Goal: Task Accomplishment & Management: Manage account settings

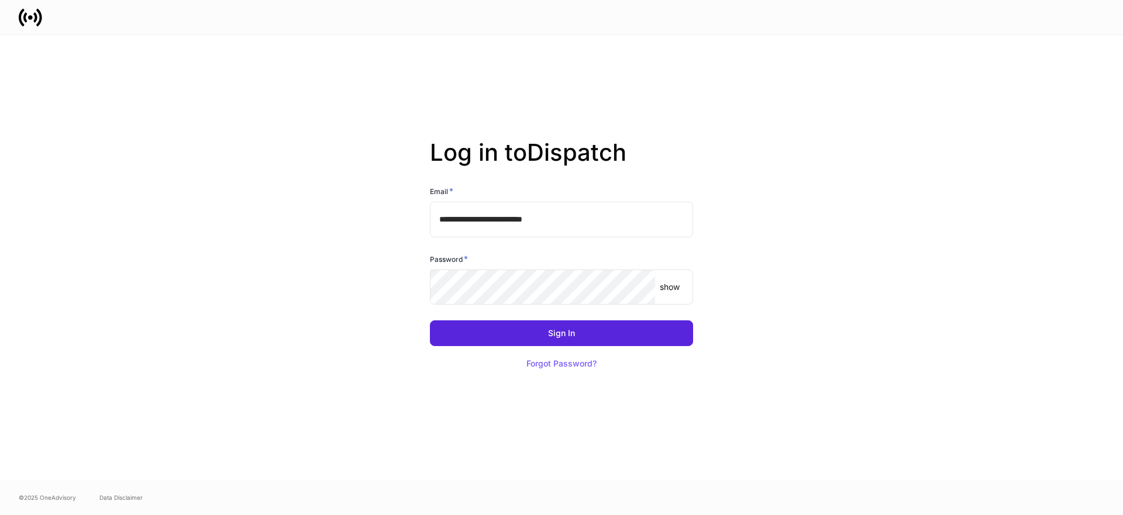
click at [579, 222] on input "**********" at bounding box center [561, 219] width 263 height 35
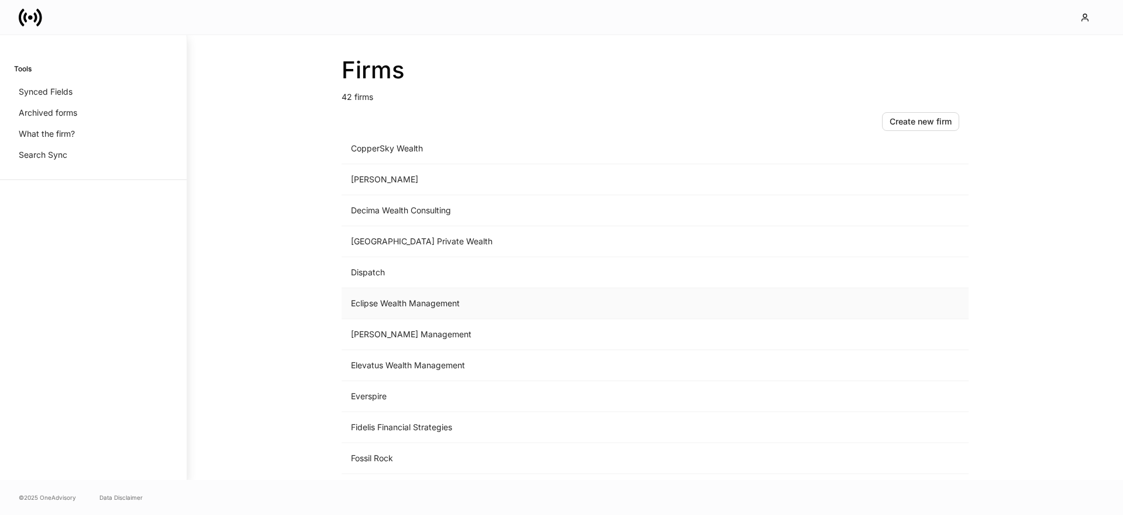
scroll to position [453, 0]
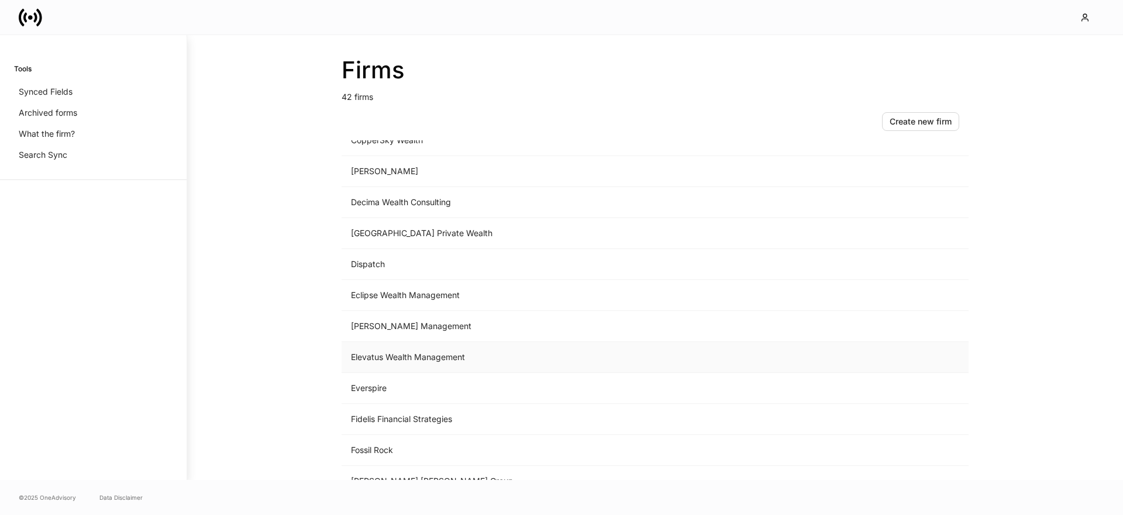
click at [427, 357] on td "Elevatus Wealth Management" at bounding box center [557, 357] width 433 height 31
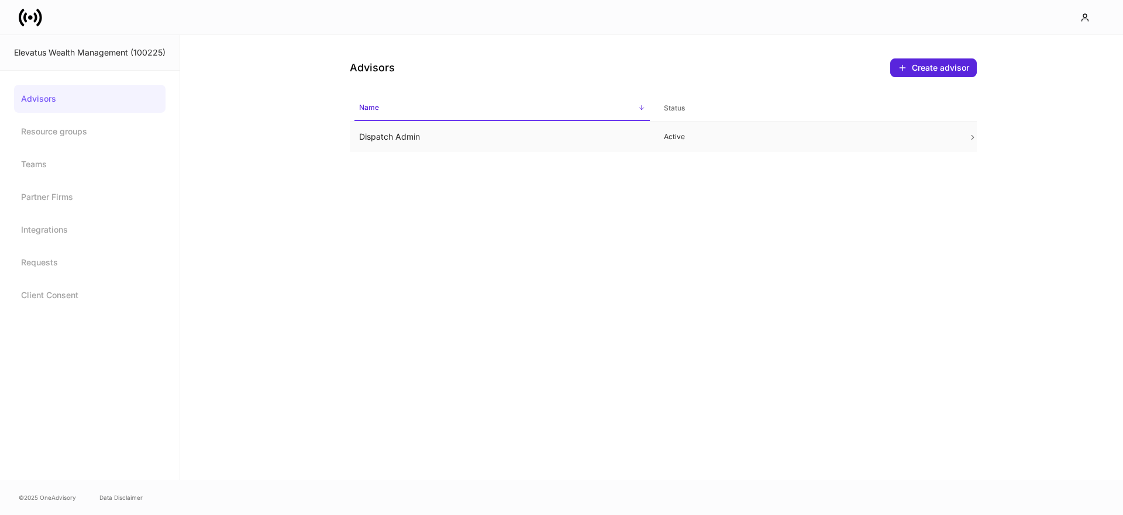
click at [395, 141] on td "Dispatch Admin" at bounding box center [502, 137] width 305 height 31
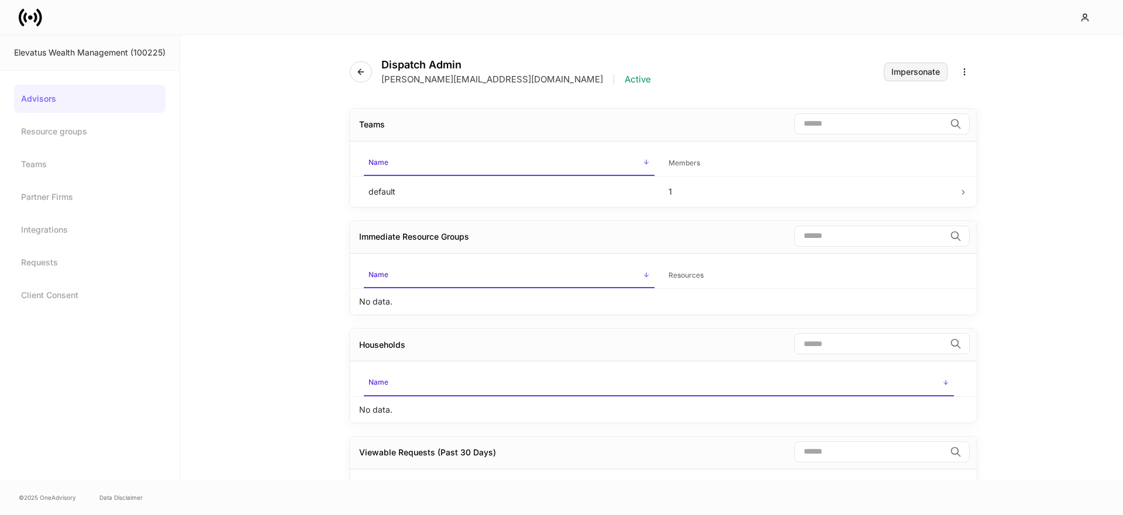
click at [919, 71] on div "Impersonate" at bounding box center [915, 72] width 49 height 8
click at [32, 17] on icon at bounding box center [30, 17] width 23 height 23
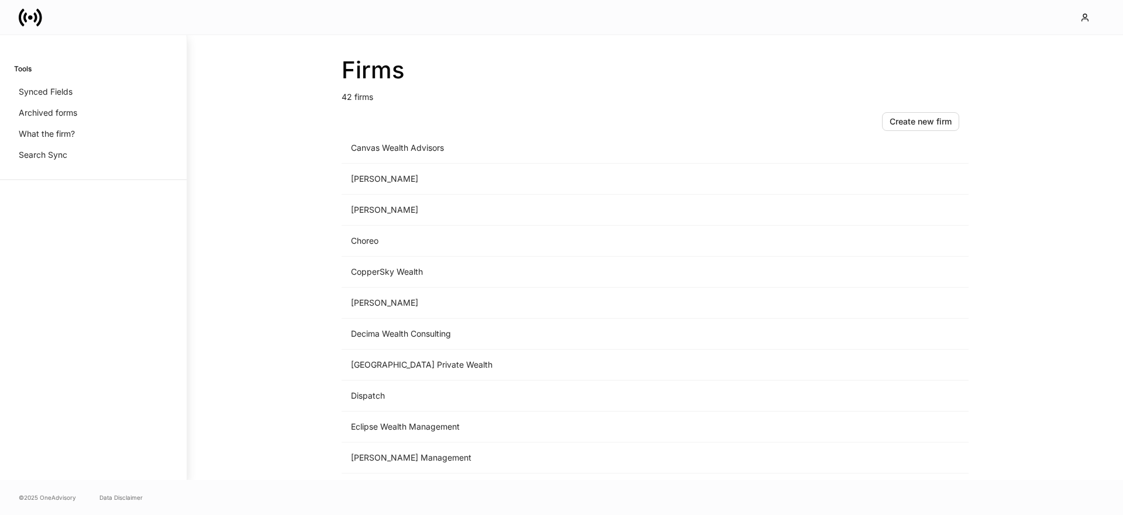
scroll to position [349, 0]
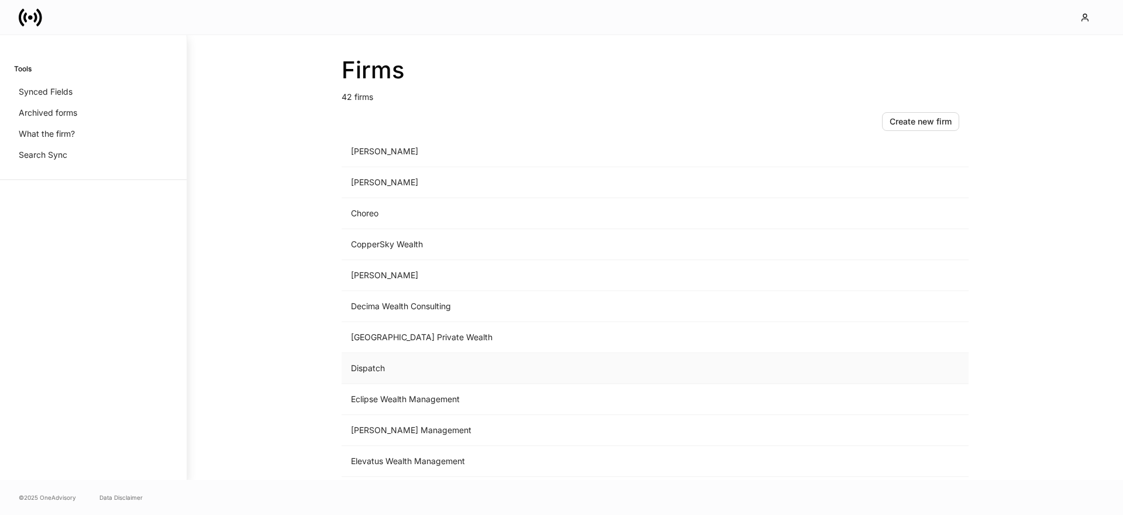
click at [377, 370] on td "Dispatch" at bounding box center [557, 368] width 433 height 31
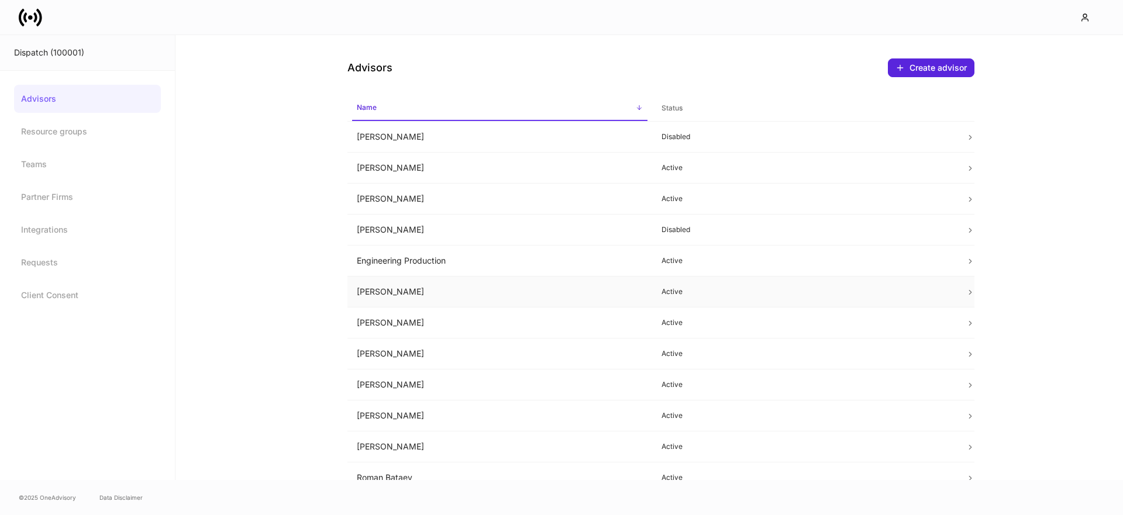
click at [405, 295] on td "Erika Leon" at bounding box center [499, 292] width 305 height 31
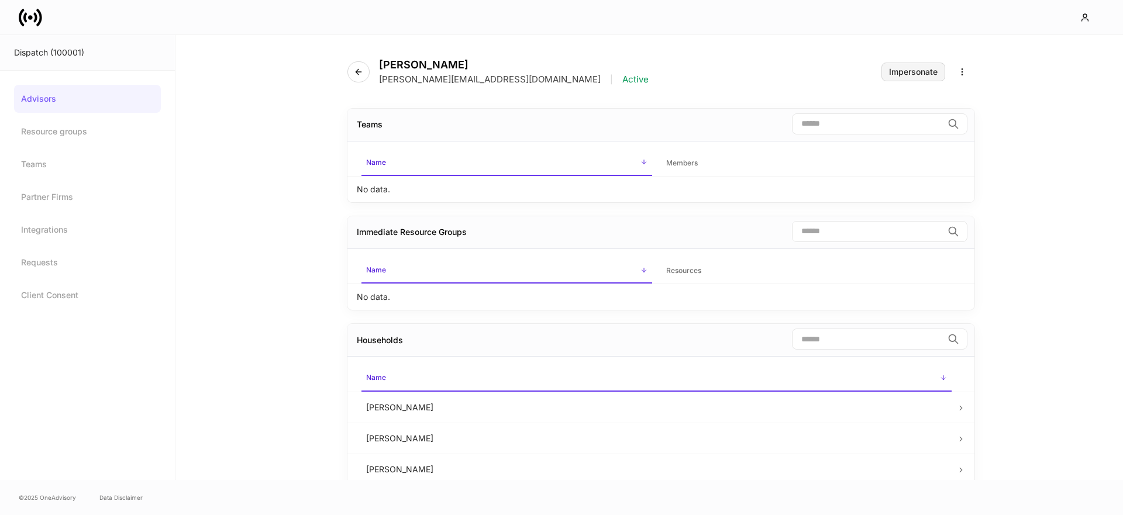
click at [905, 71] on div "Impersonate" at bounding box center [913, 72] width 49 height 8
click at [17, 11] on div at bounding box center [561, 17] width 1123 height 34
click at [16, 11] on div at bounding box center [561, 17] width 1123 height 34
click at [19, 13] on icon at bounding box center [30, 17] width 23 height 23
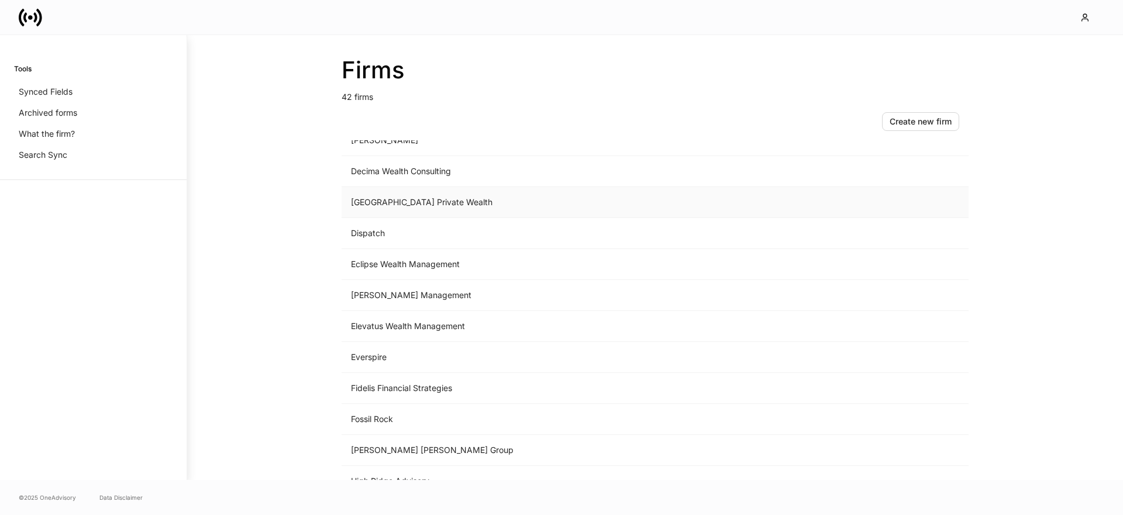
scroll to position [501, 0]
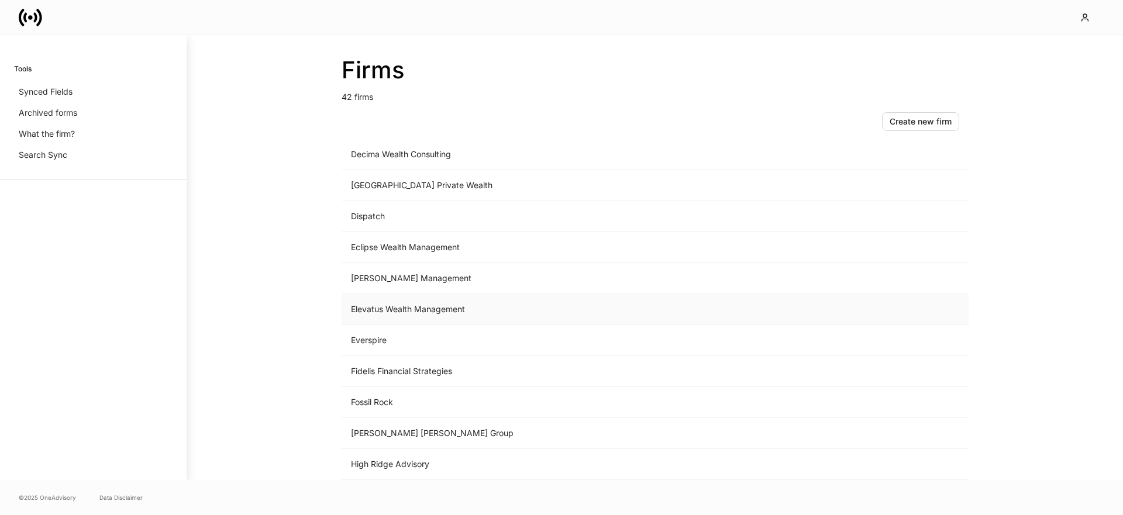
click at [405, 308] on td "Elevatus Wealth Management" at bounding box center [557, 309] width 433 height 31
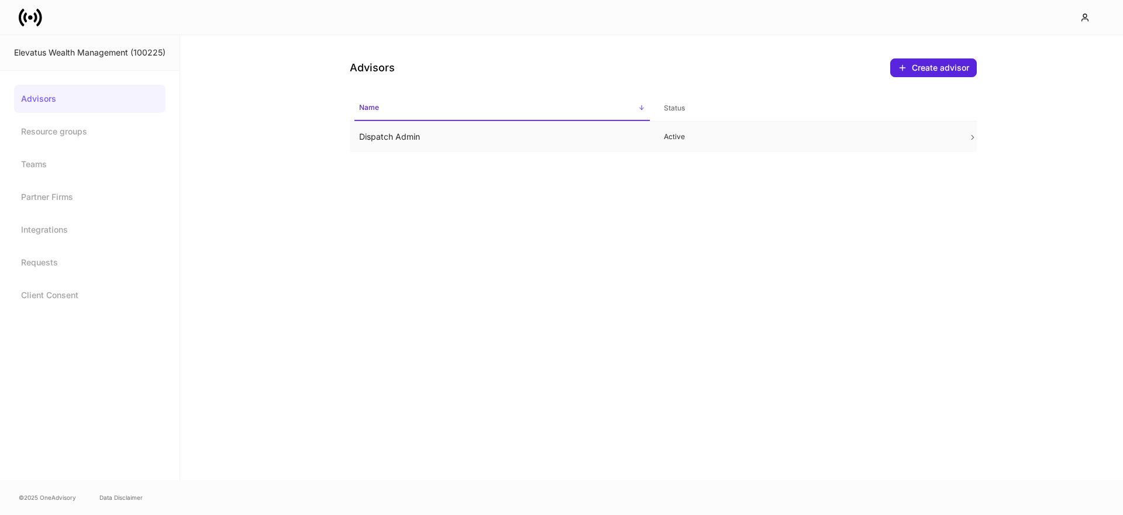
click at [403, 139] on td "Dispatch Admin" at bounding box center [502, 137] width 305 height 31
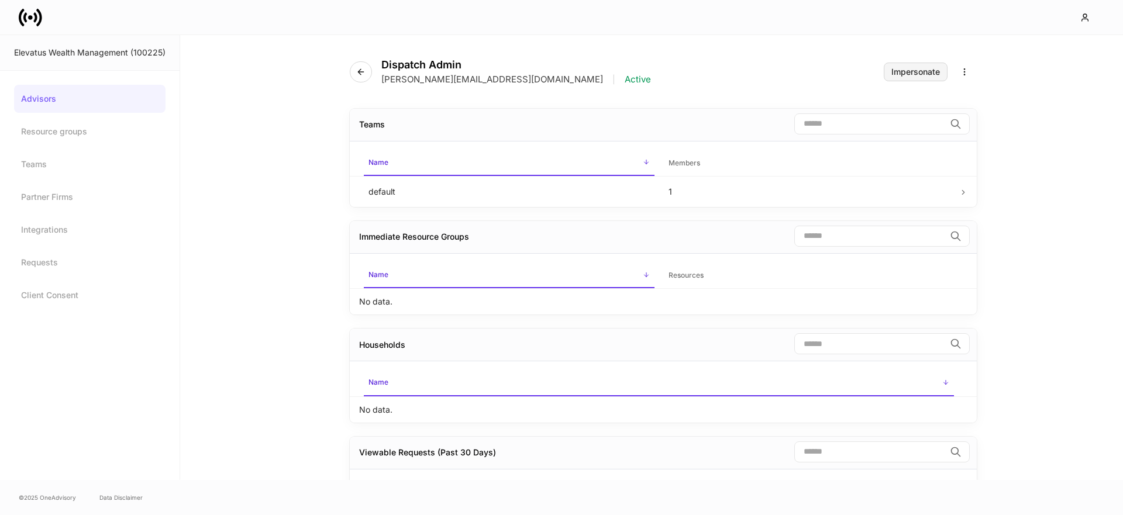
click at [931, 75] on div "Impersonate" at bounding box center [915, 72] width 49 height 8
drag, startPoint x: 284, startPoint y: 148, endPoint x: 278, endPoint y: 141, distance: 8.3
click at [283, 147] on div "Dispatch Admin erika+elevatus+prod@dispatch.io | Active Impersonate Teams ​ Nam…" at bounding box center [651, 257] width 943 height 445
click at [37, 18] on icon at bounding box center [30, 17] width 23 height 23
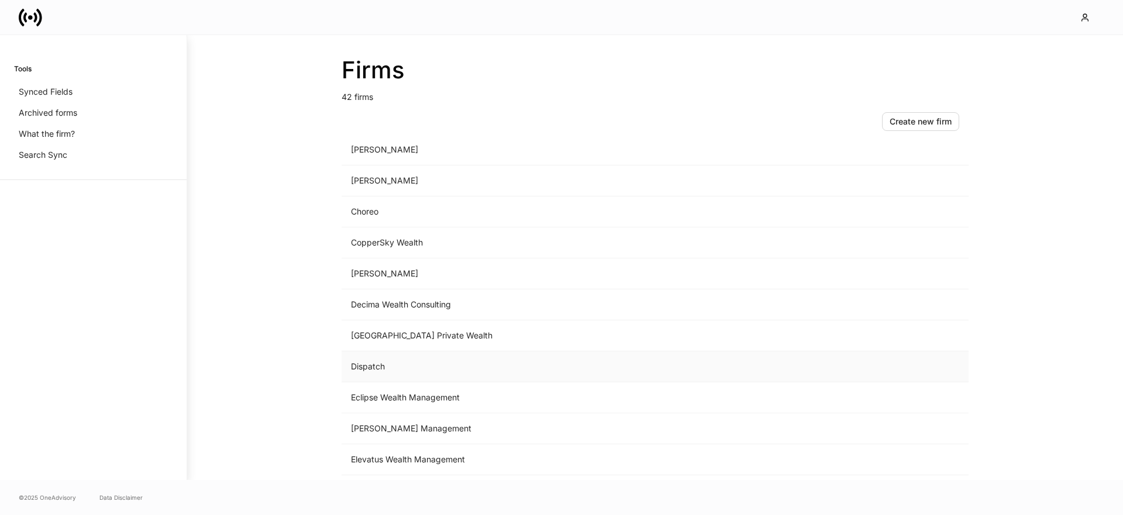
scroll to position [403, 0]
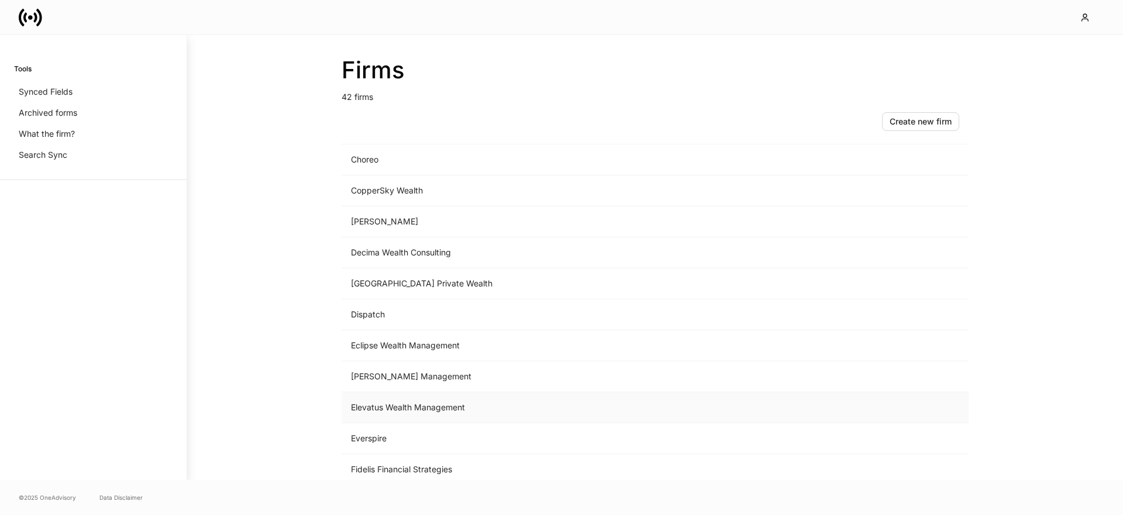
click at [387, 399] on td "Elevatus Wealth Management" at bounding box center [557, 407] width 433 height 31
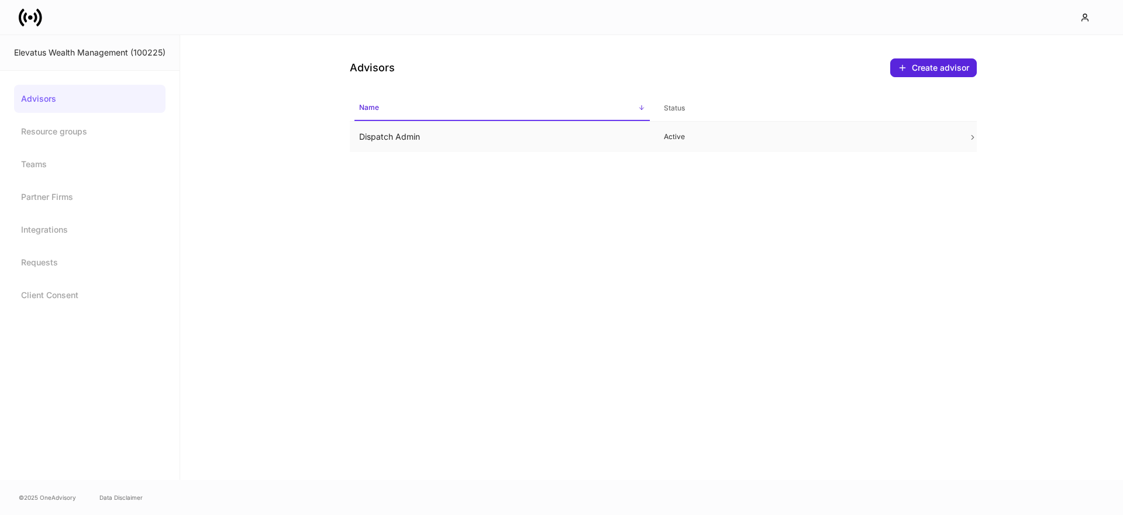
click at [406, 133] on td "Dispatch Admin" at bounding box center [502, 137] width 305 height 31
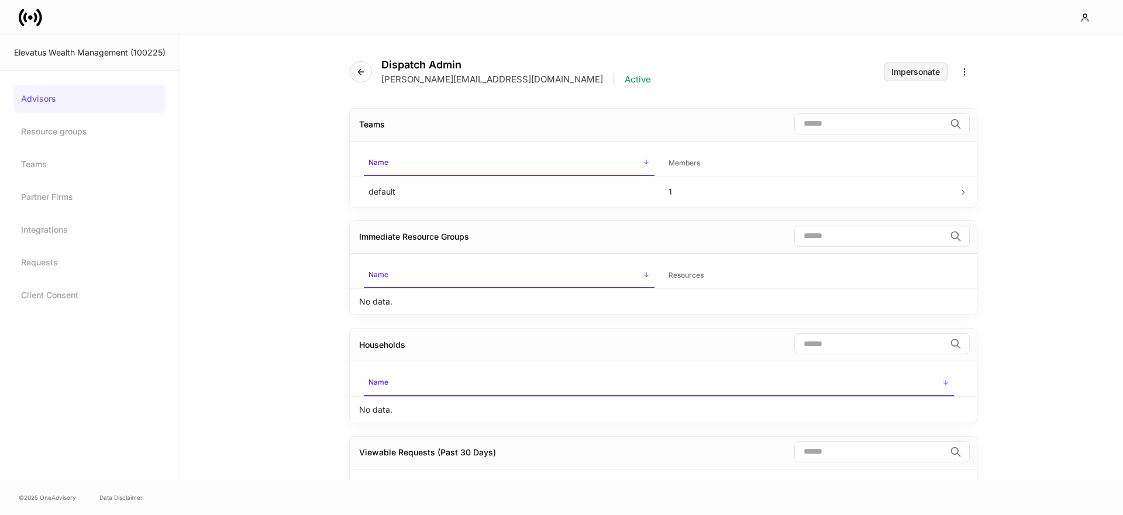
click at [923, 73] on div "Impersonate" at bounding box center [915, 72] width 49 height 8
drag, startPoint x: 212, startPoint y: 205, endPoint x: 112, endPoint y: 183, distance: 102.9
click at [210, 203] on div "Dispatch Admin erika+elevatus+prod@dispatch.io | Active Impersonate Teams ​ Nam…" at bounding box center [651, 257] width 943 height 445
click at [96, 179] on div "Advisors Resource groups Teams Partner Firms Integrations Requests Client Conse…" at bounding box center [89, 197] width 151 height 225
click at [90, 189] on link "Partner Firms" at bounding box center [89, 197] width 151 height 28
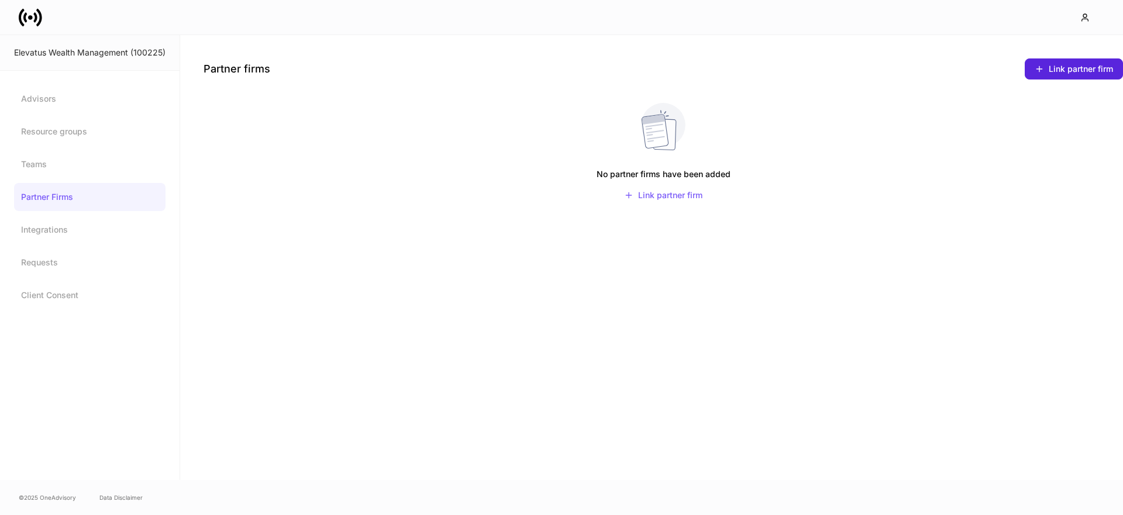
click at [75, 198] on link "Partner Firms" at bounding box center [89, 197] width 151 height 28
click at [664, 194] on div "Link partner firm" at bounding box center [663, 195] width 78 height 9
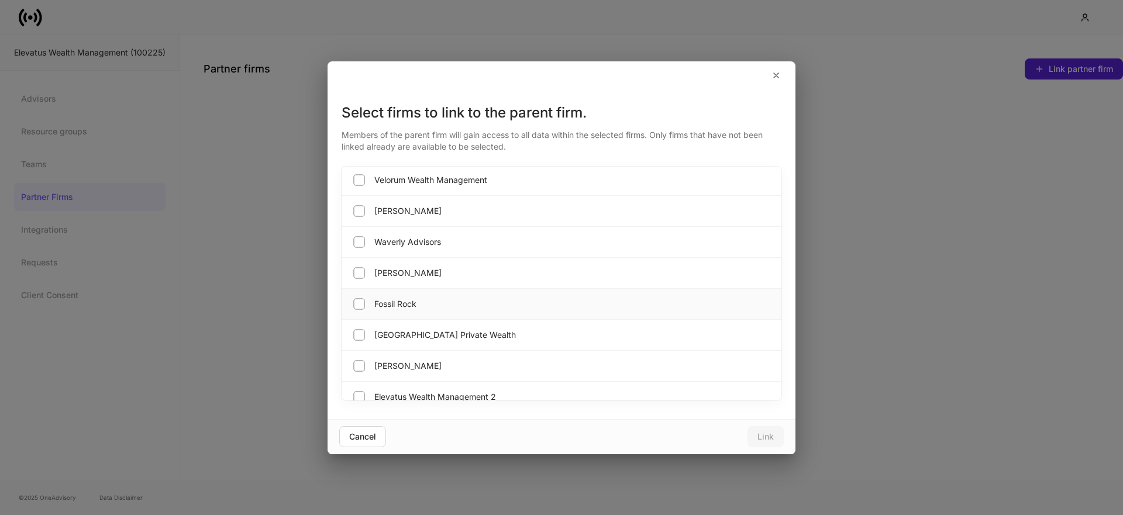
scroll to position [1129, 0]
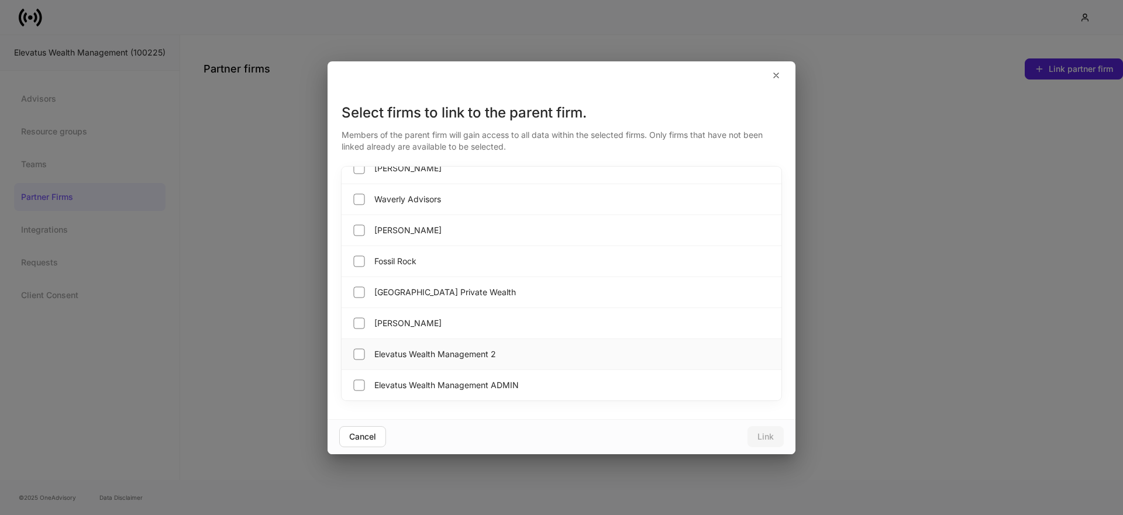
click at [414, 349] on span "Elevatus Wealth Management 2" at bounding box center [435, 354] width 122 height 12
click at [776, 77] on icon "button" at bounding box center [775, 75] width 9 height 9
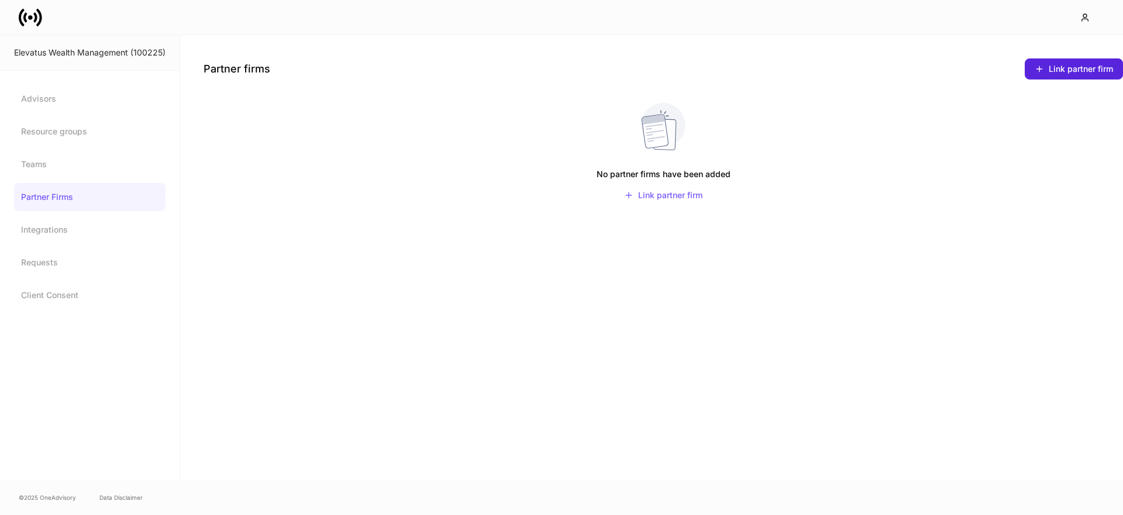
click at [33, 20] on icon at bounding box center [35, 17] width 4 height 10
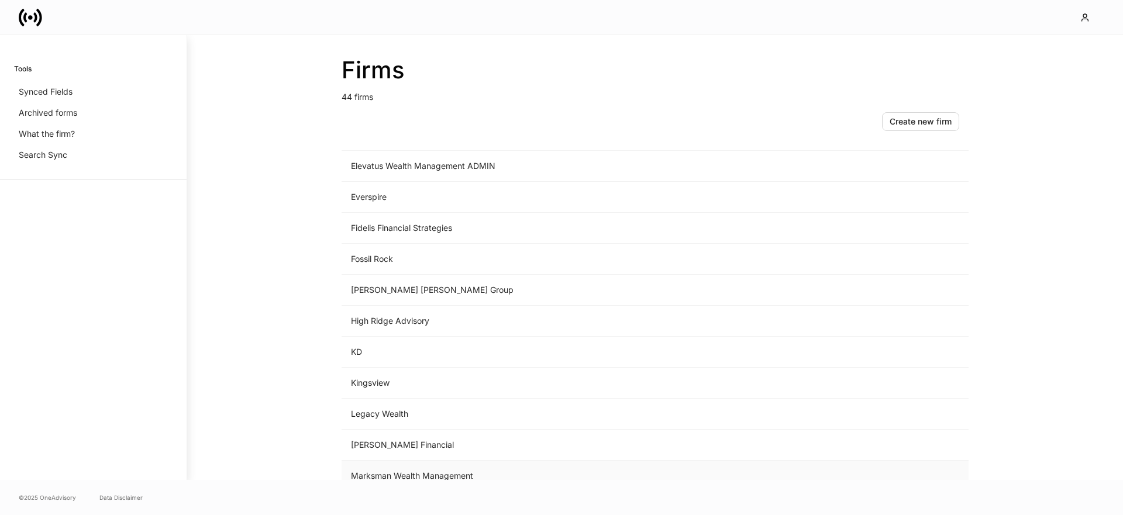
scroll to position [593, 0]
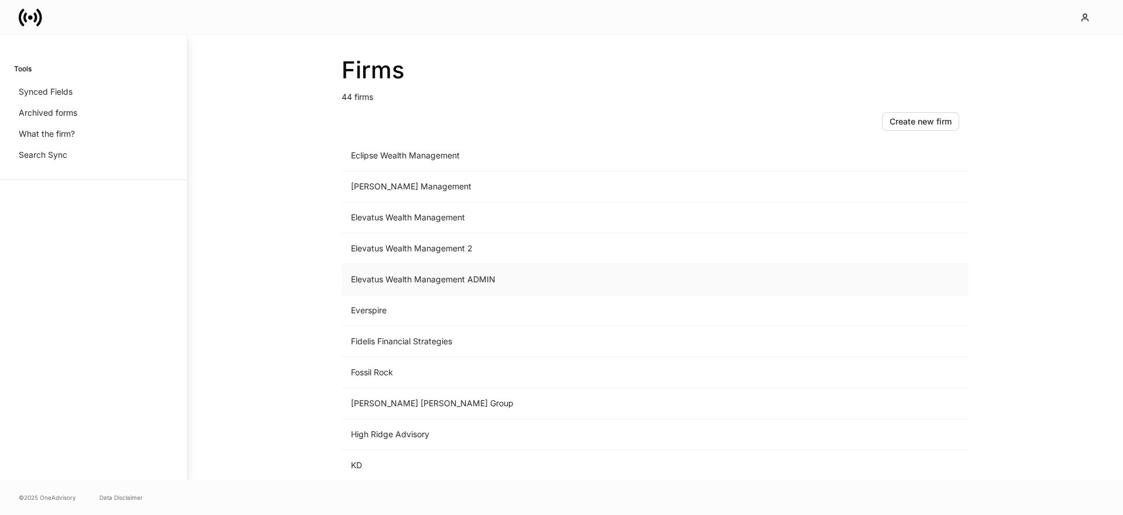
click at [487, 275] on td "Elevatus Wealth Management ADMIN" at bounding box center [557, 279] width 433 height 31
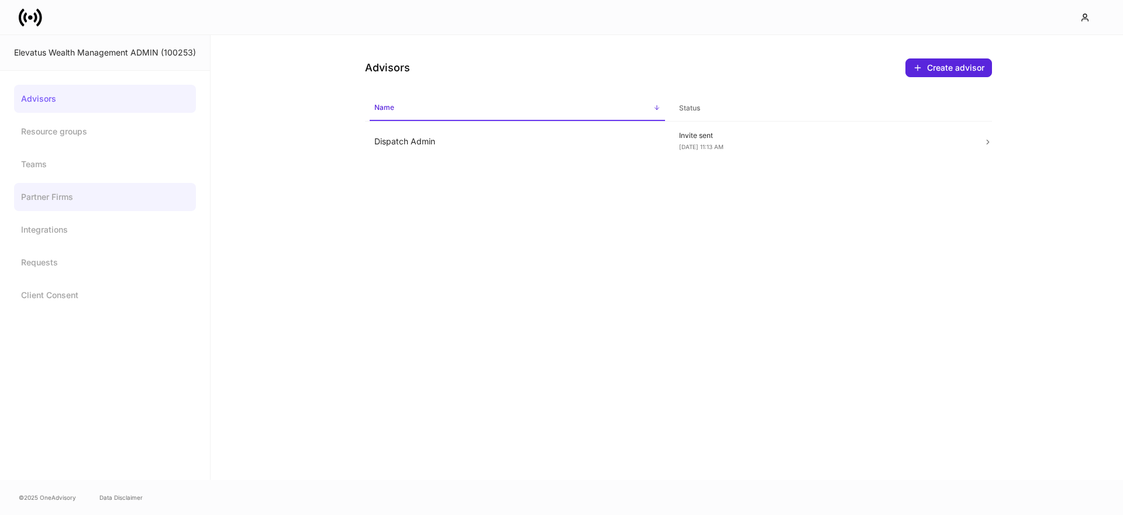
click at [54, 192] on link "Partner Firms" at bounding box center [105, 197] width 182 height 28
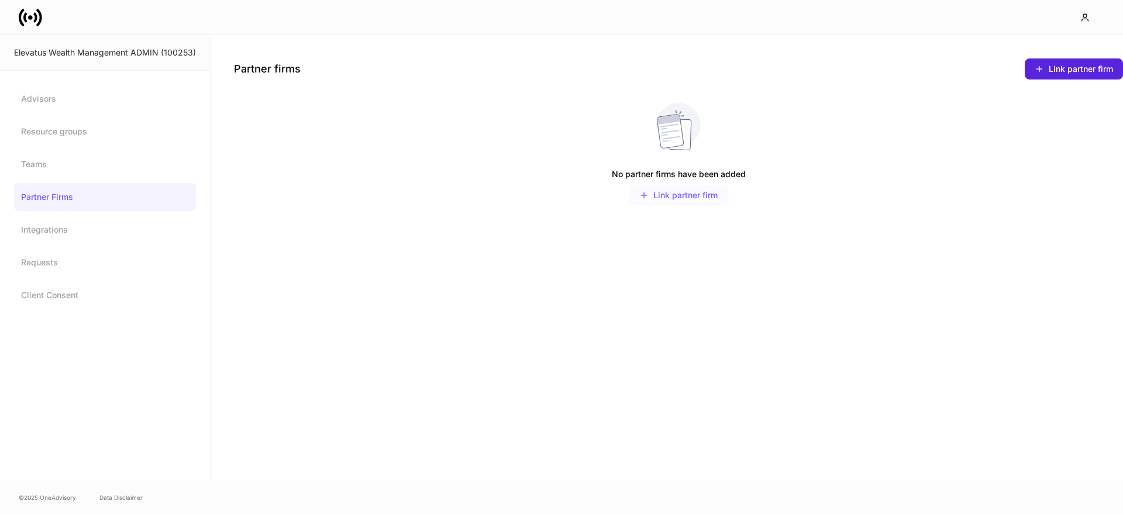
click at [671, 197] on div "Link partner firm" at bounding box center [678, 195] width 78 height 9
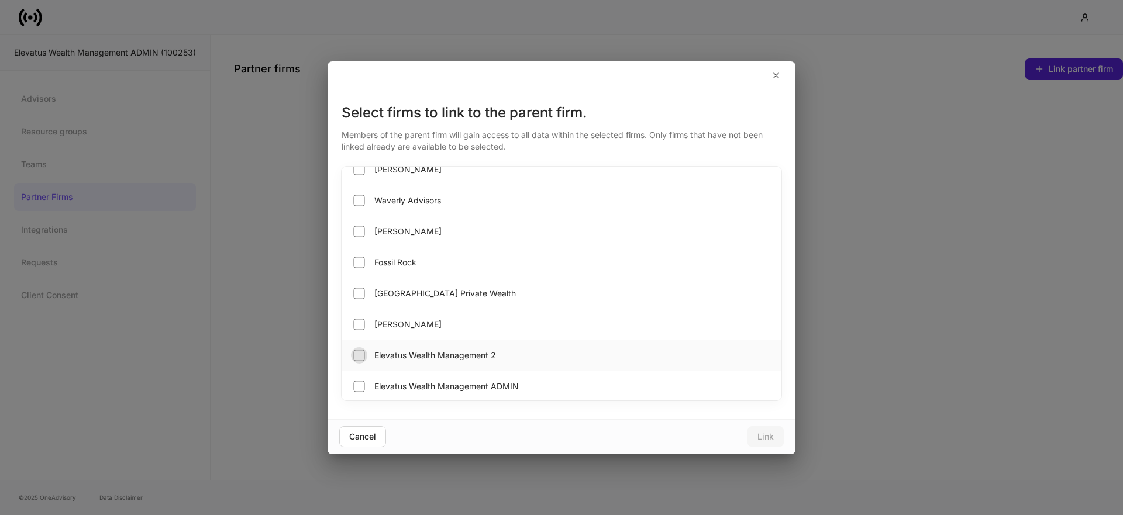
scroll to position [1126, 0]
click at [360, 438] on div "Cancel" at bounding box center [362, 437] width 27 height 8
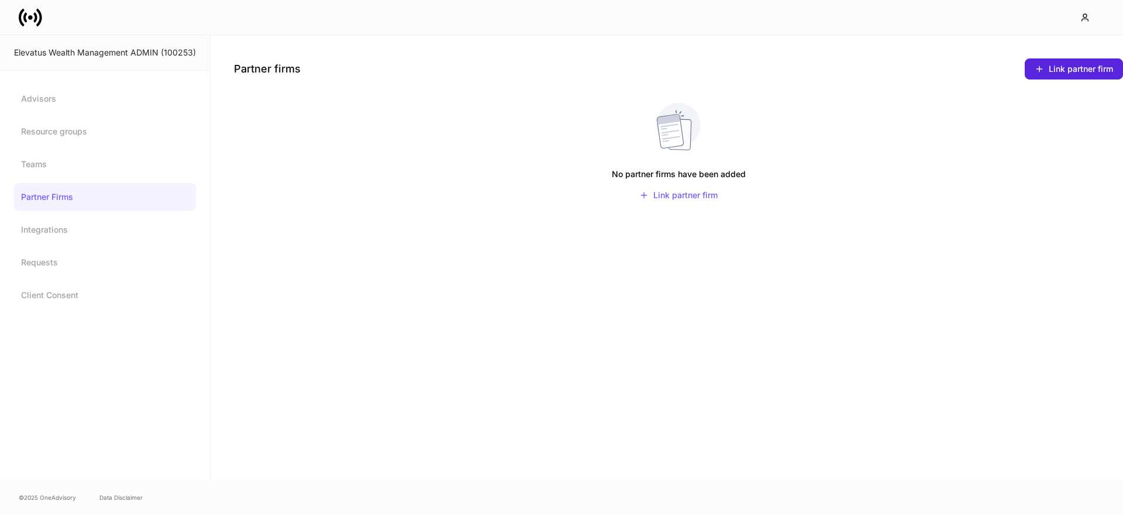
click at [42, 23] on link at bounding box center [35, 17] width 33 height 23
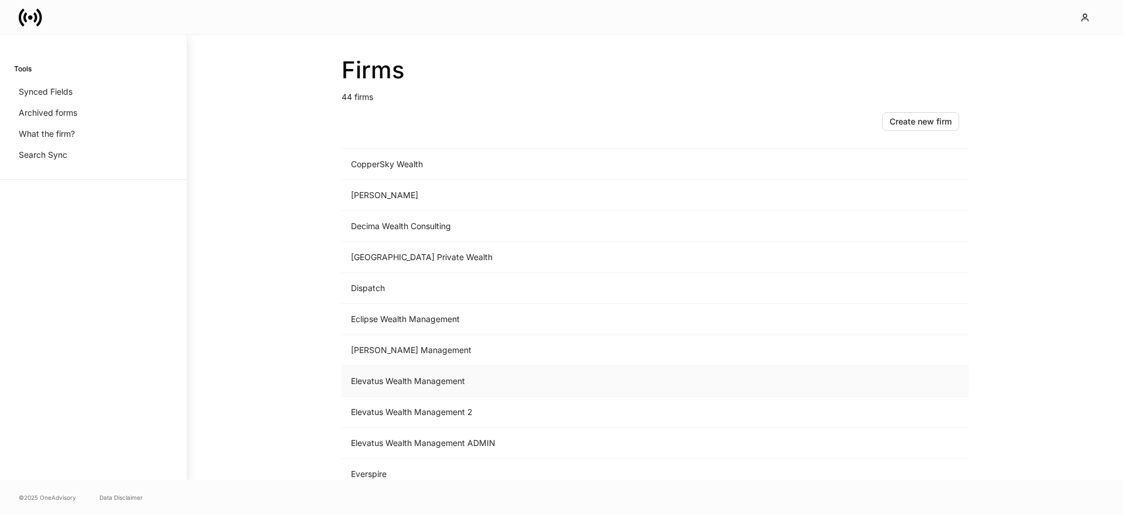
scroll to position [461, 0]
click at [451, 350] on td "Elevatus Wealth Management" at bounding box center [557, 349] width 433 height 31
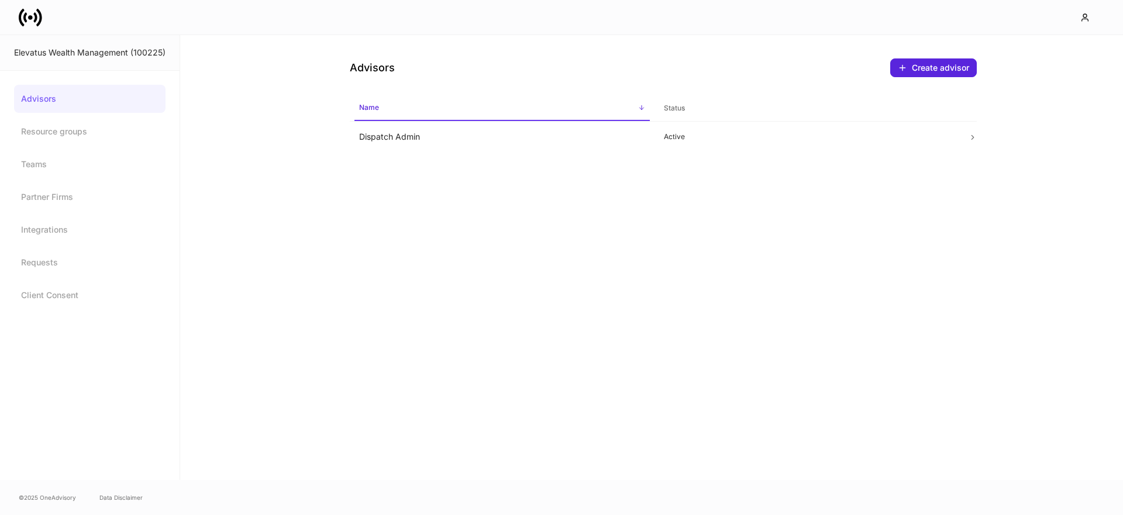
click at [30, 25] on icon at bounding box center [30, 17] width 23 height 23
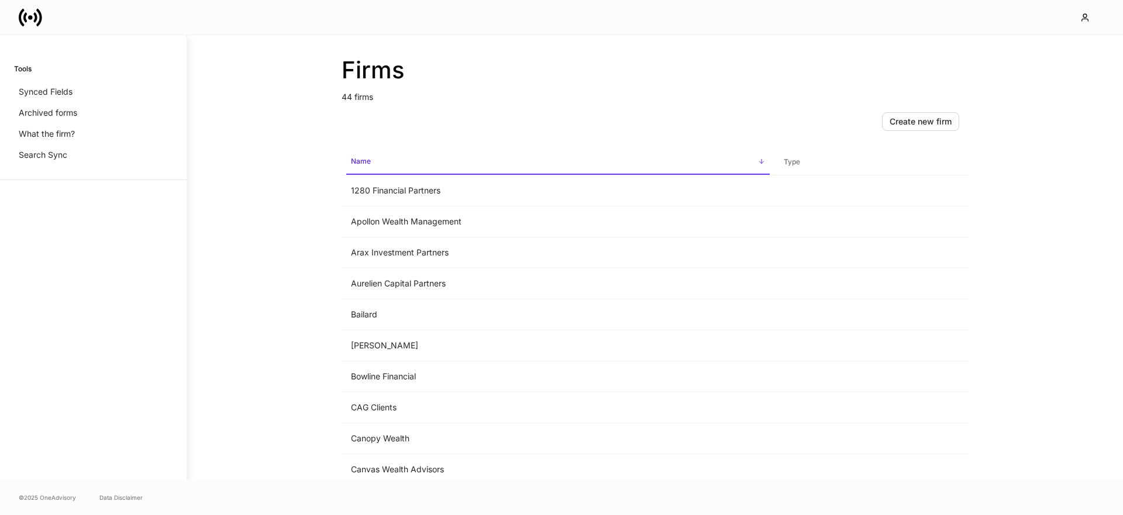
click at [236, 237] on div "Firms 44 firms Create new firm Name sorted ascending Type 1280 Financial Partne…" at bounding box center [655, 257] width 936 height 445
click at [313, 385] on div "Firms 44 firms Create new firm Name sorted ascending Type 1280 Financial Partne…" at bounding box center [655, 257] width 702 height 445
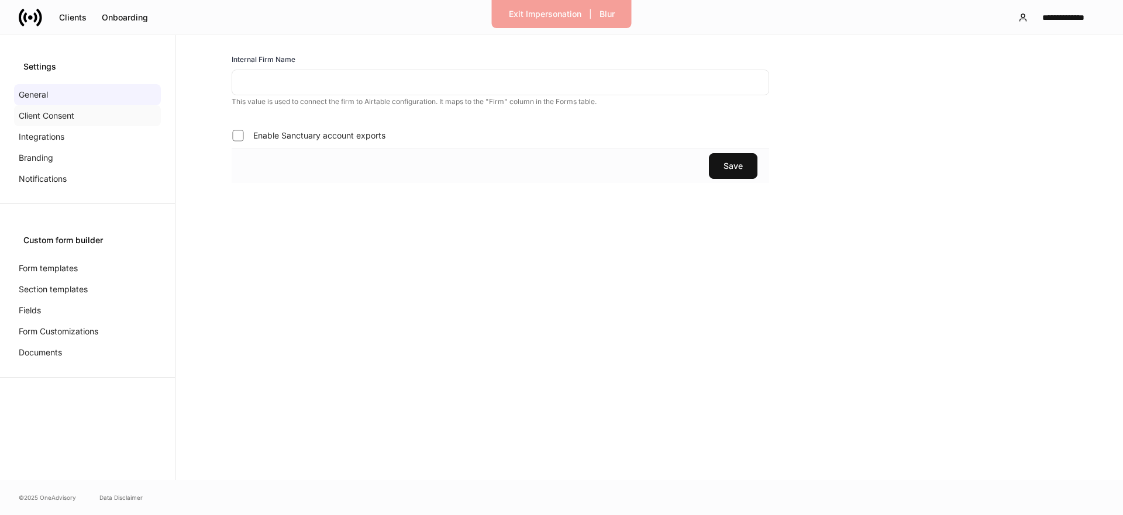
click at [56, 119] on p "Client Consent" at bounding box center [47, 116] width 56 height 12
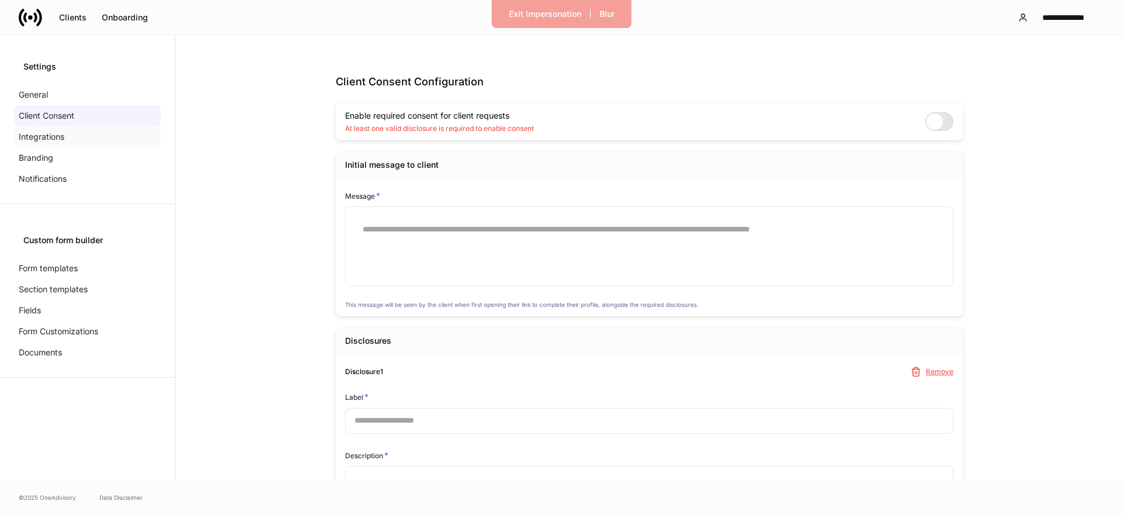
click at [48, 135] on p "Integrations" at bounding box center [42, 137] width 46 height 12
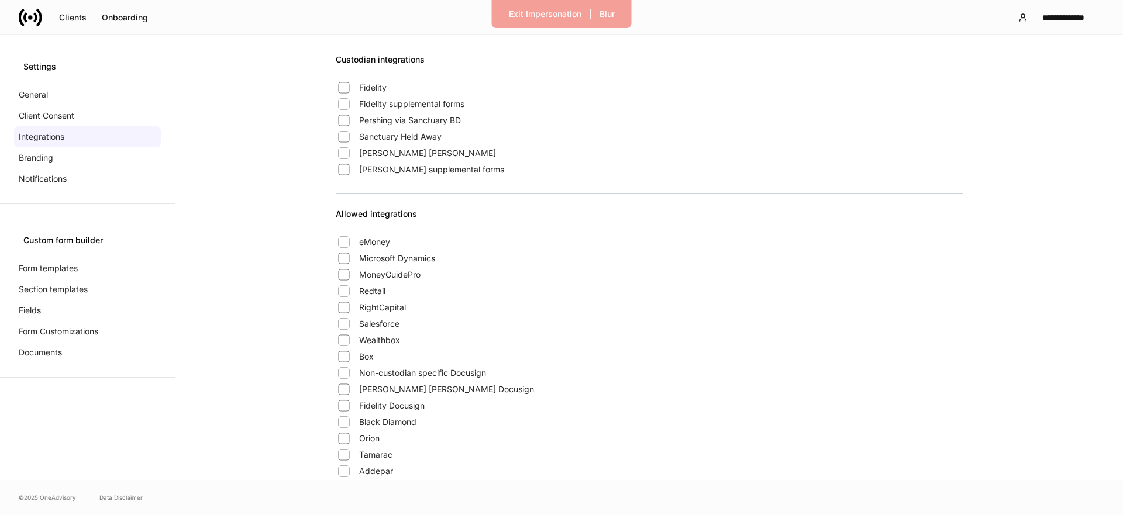
scroll to position [181, 0]
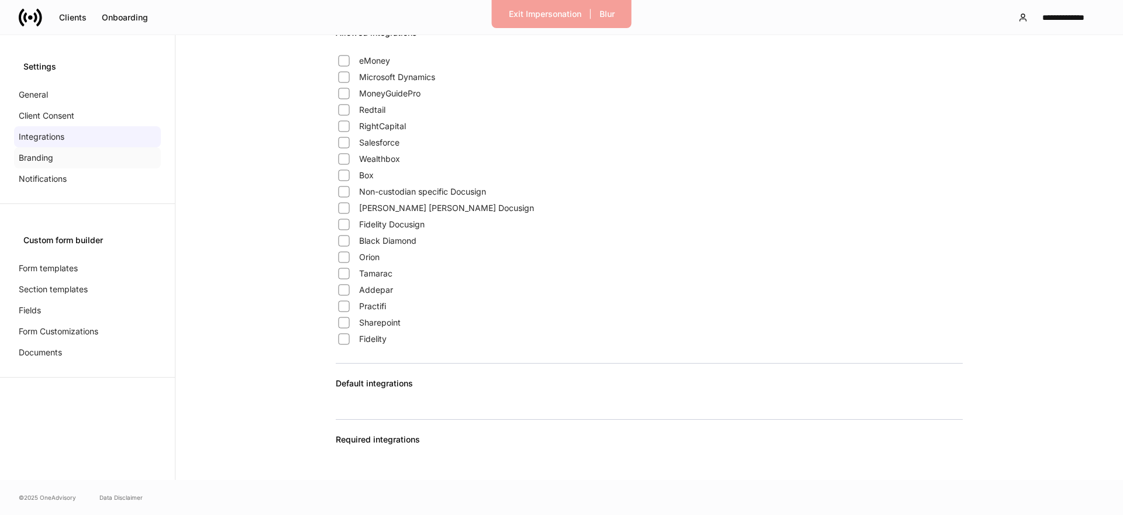
click at [46, 157] on p "Branding" at bounding box center [36, 158] width 34 height 12
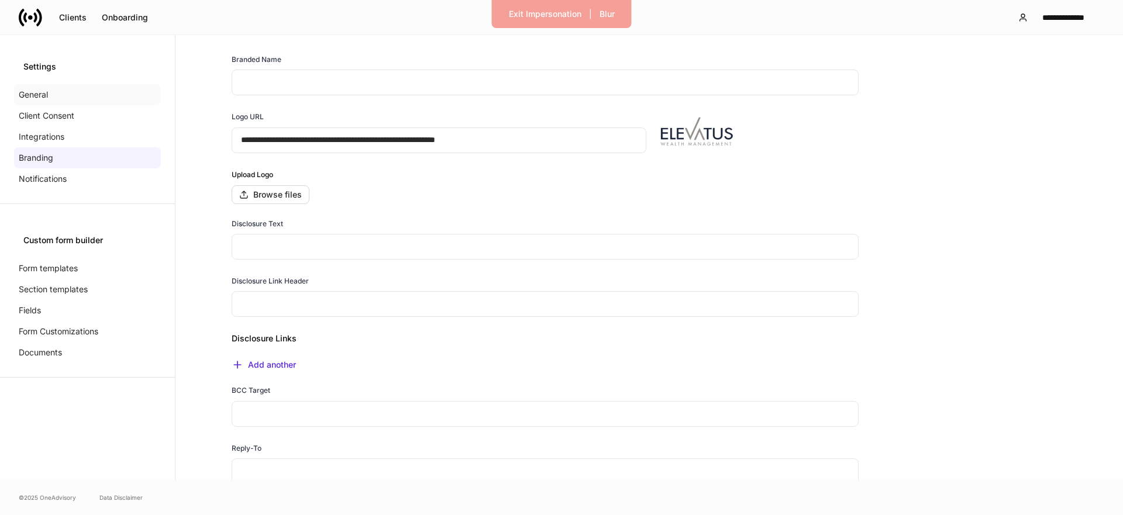
click at [40, 96] on p "General" at bounding box center [33, 95] width 29 height 12
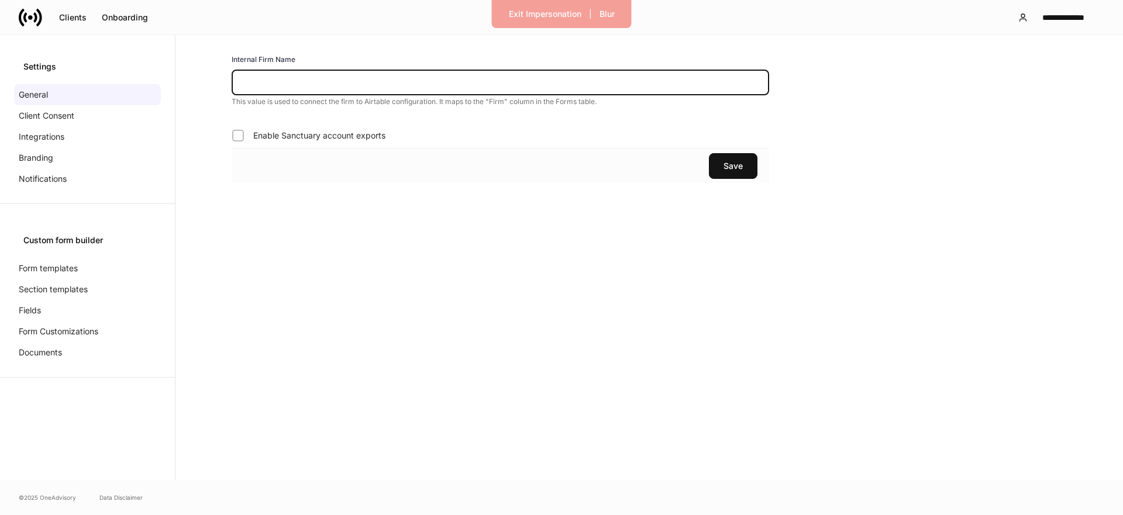
click at [347, 75] on input "text" at bounding box center [500, 83] width 537 height 26
type input "********"
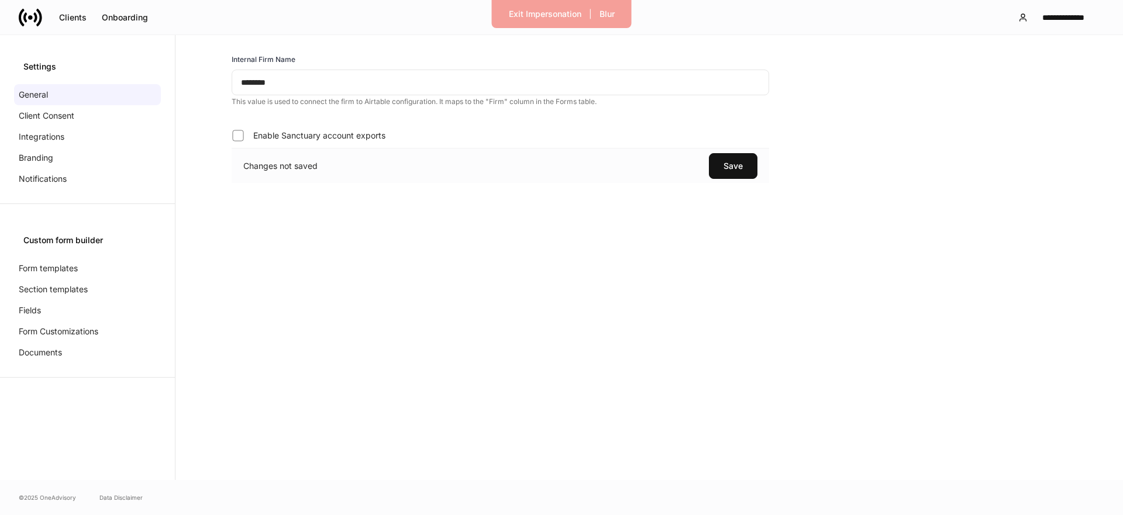
drag, startPoint x: 768, startPoint y: 172, endPoint x: 762, endPoint y: 174, distance: 6.1
click at [767, 172] on div "Changes not saved Save" at bounding box center [500, 165] width 537 height 35
click at [750, 171] on button "Save" at bounding box center [733, 166] width 49 height 26
click at [29, 136] on p "Integrations" at bounding box center [42, 137] width 46 height 12
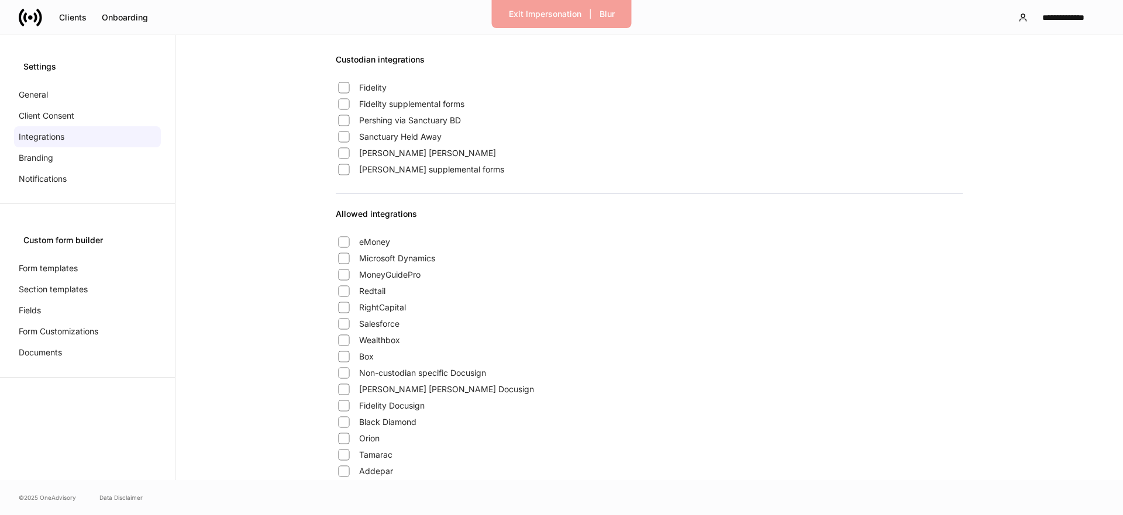
click at [376, 152] on span "Charles Schwab" at bounding box center [427, 153] width 137 height 12
click at [388, 171] on span "Schwab supplemental forms" at bounding box center [431, 170] width 145 height 12
click at [91, 159] on div "Branding" at bounding box center [87, 157] width 147 height 21
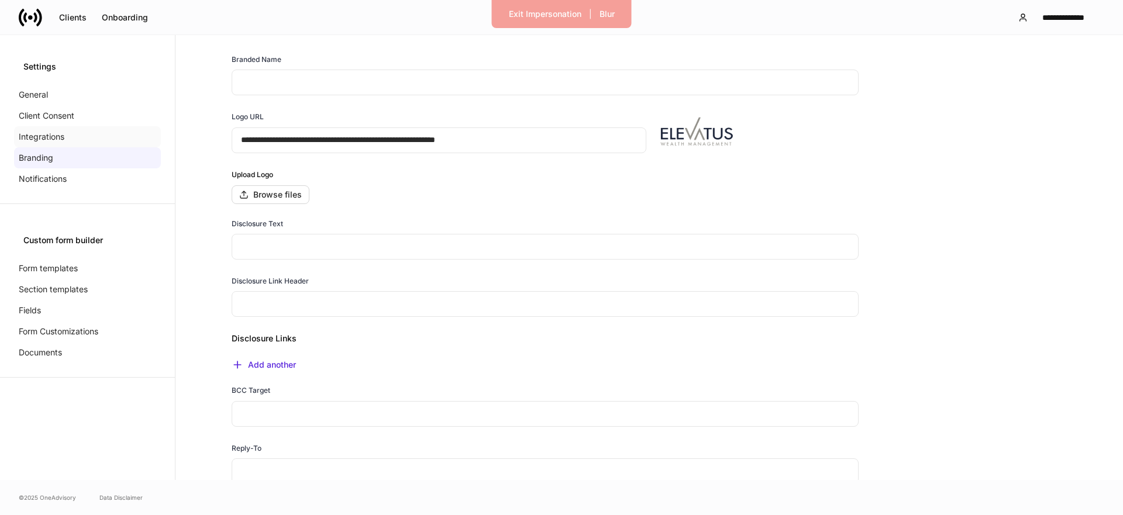
click at [79, 139] on div "Integrations" at bounding box center [87, 136] width 147 height 21
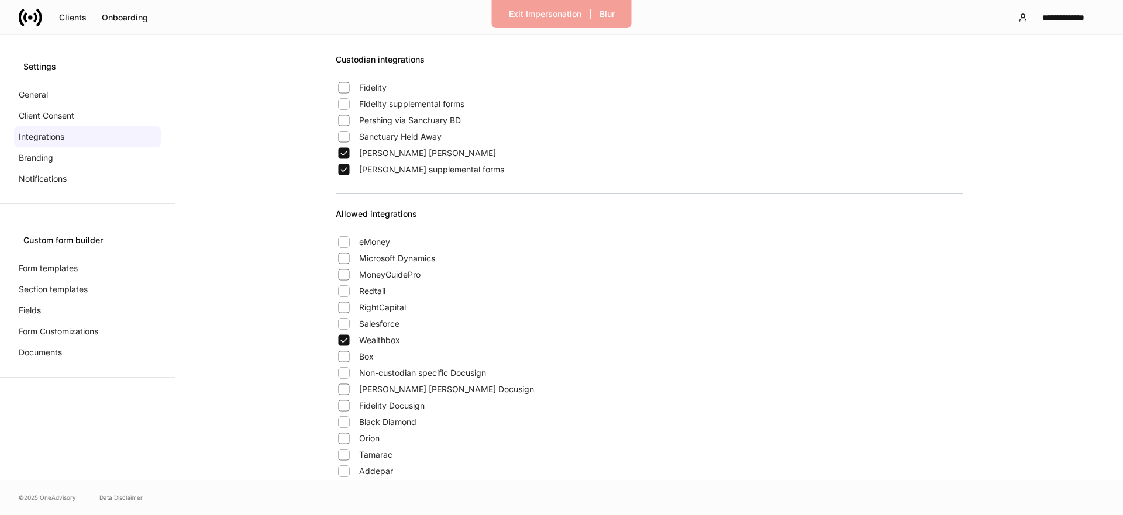
scroll to position [214, 0]
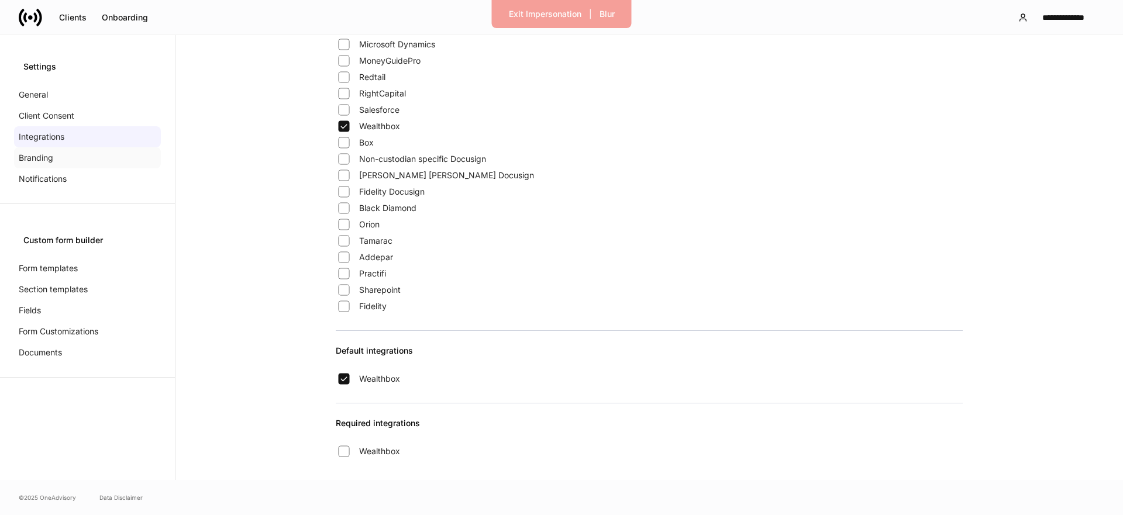
click at [26, 156] on p "Branding" at bounding box center [36, 158] width 34 height 12
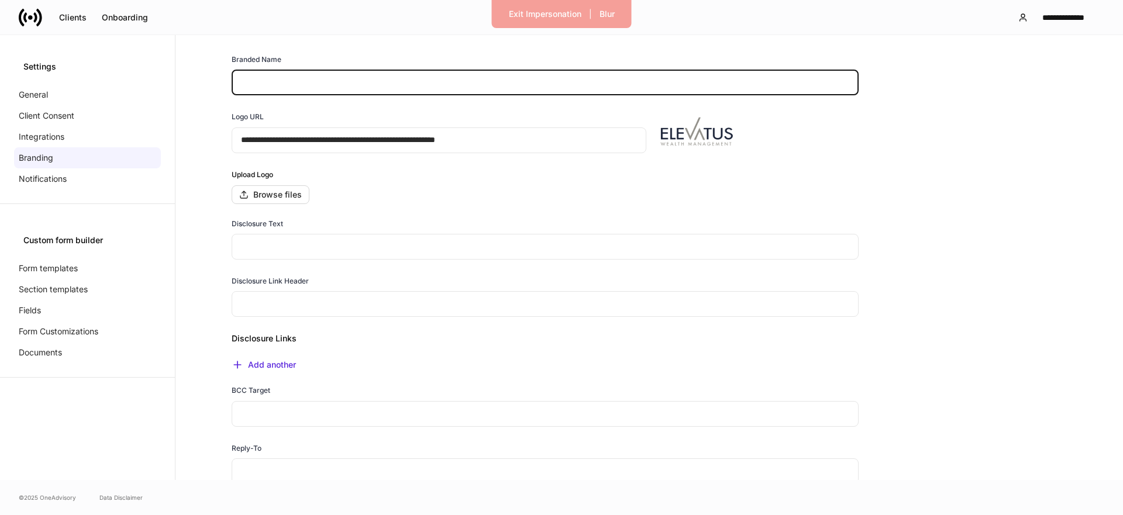
click at [267, 78] on input "text" at bounding box center [545, 83] width 627 height 26
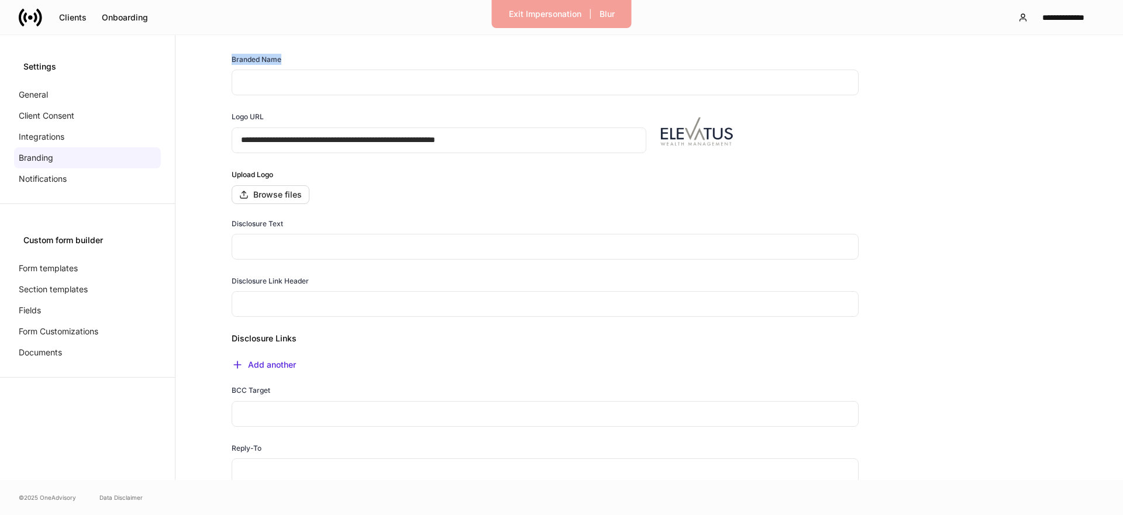
drag, startPoint x: 238, startPoint y: 58, endPoint x: 282, endPoint y: 58, distance: 44.4
click at [282, 58] on div "Branded Name" at bounding box center [545, 62] width 627 height 16
drag, startPoint x: 261, startPoint y: 77, endPoint x: 308, endPoint y: 80, distance: 47.4
click at [261, 77] on input "text" at bounding box center [545, 83] width 627 height 26
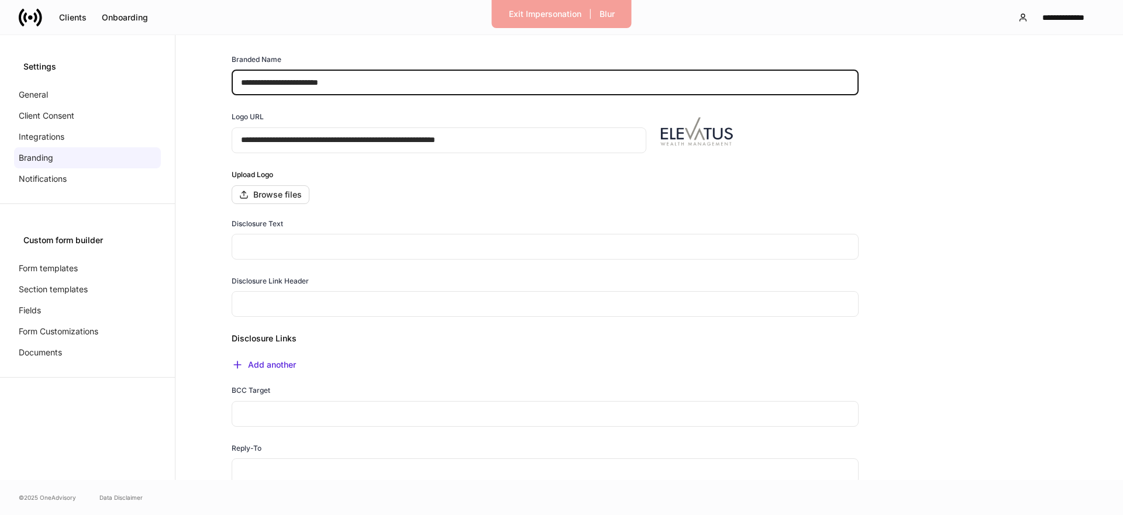
type input "**********"
click at [305, 106] on div "**********" at bounding box center [434, 126] width 424 height 58
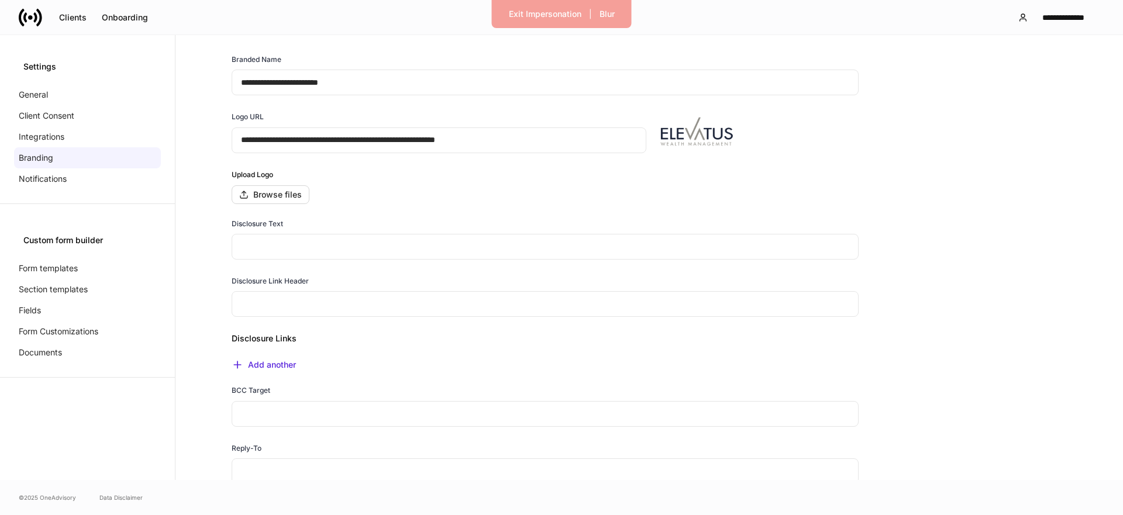
click at [290, 247] on input "text" at bounding box center [545, 247] width 627 height 26
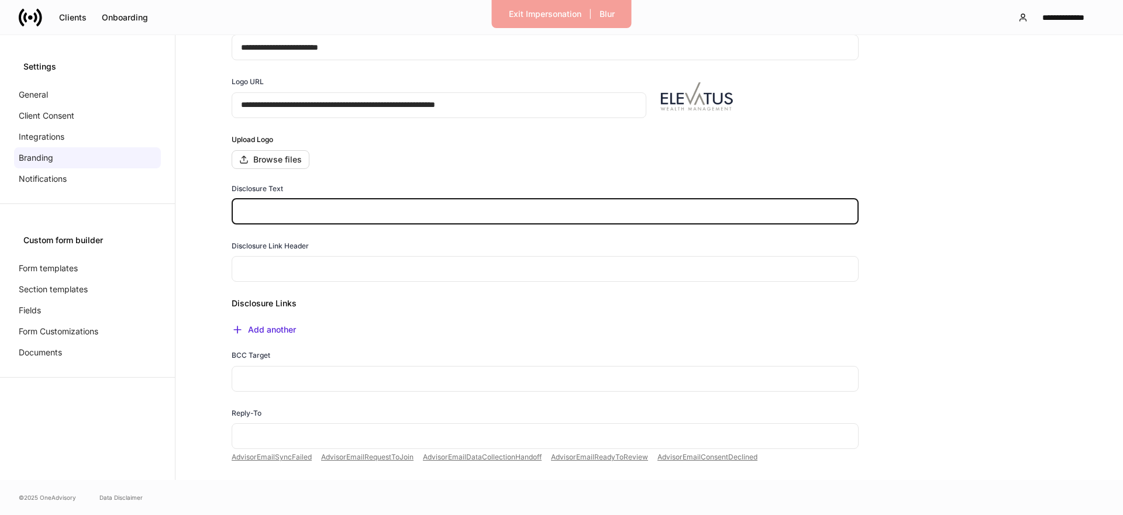
scroll to position [30, 0]
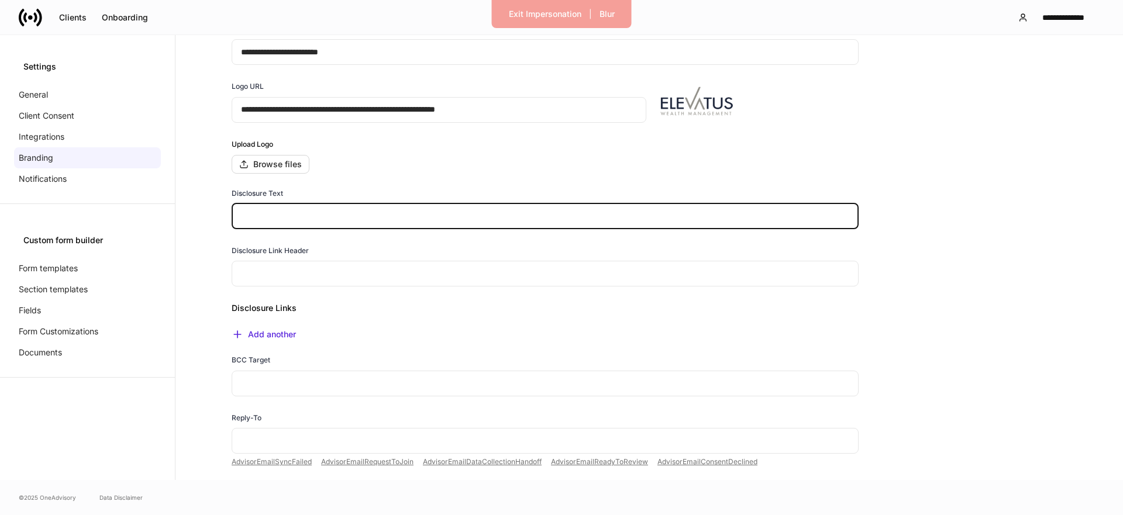
click at [279, 384] on input "text" at bounding box center [545, 384] width 627 height 26
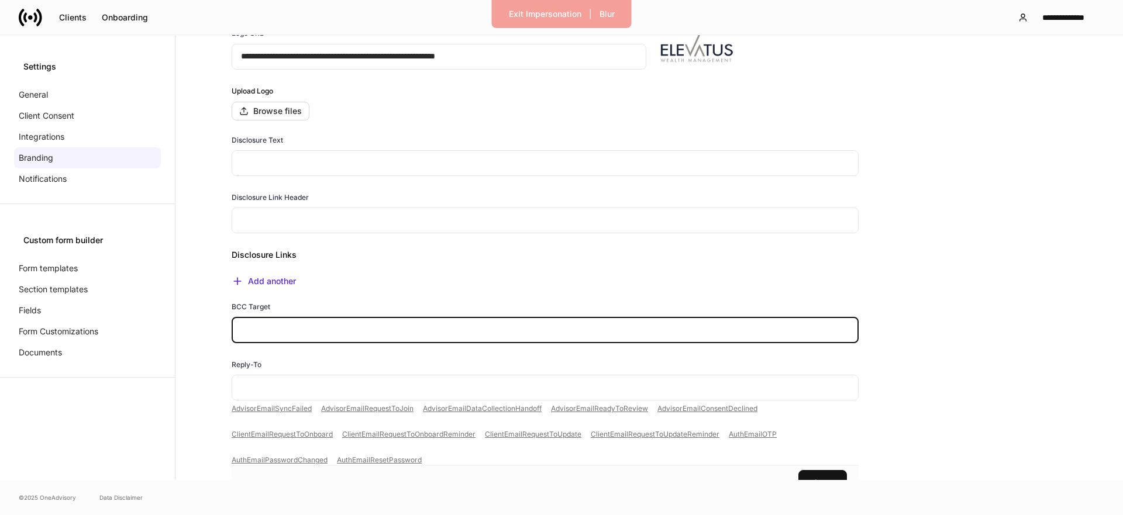
scroll to position [123, 0]
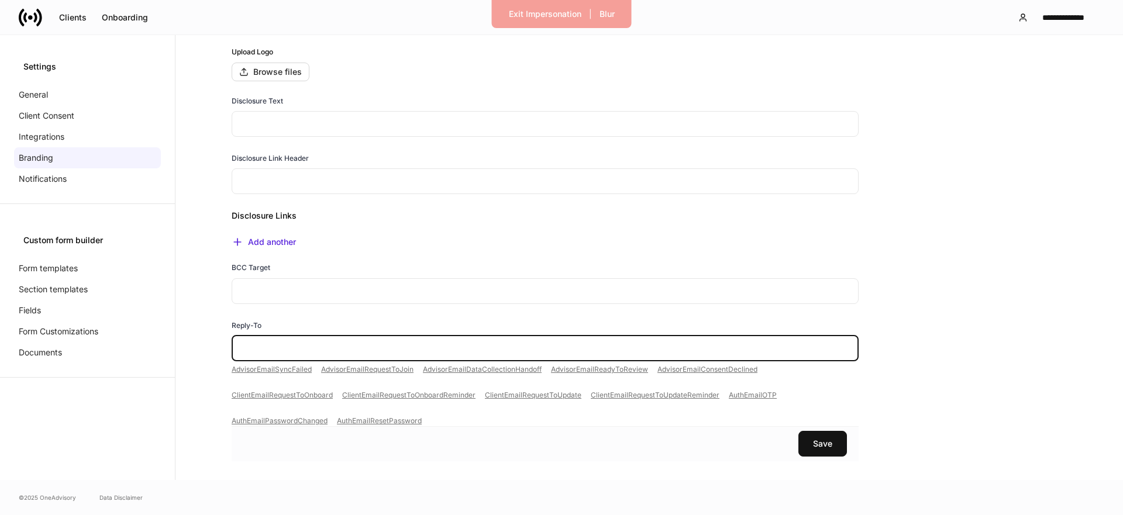
click at [250, 348] on input "text" at bounding box center [545, 349] width 627 height 26
click at [300, 339] on input "text" at bounding box center [545, 349] width 627 height 26
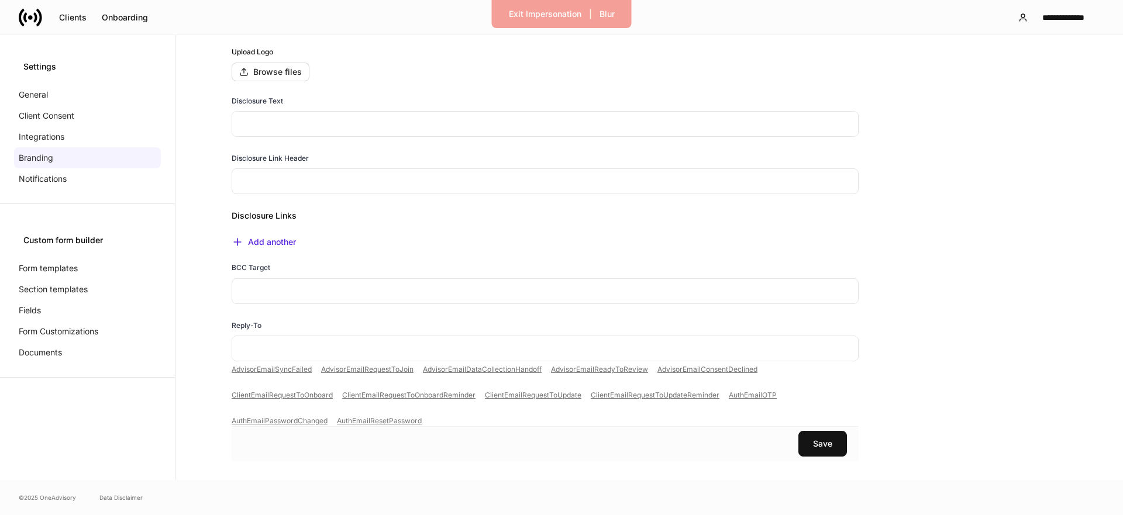
click at [226, 327] on div "Reply-To ​" at bounding box center [540, 334] width 636 height 57
drag, startPoint x: 232, startPoint y: 324, endPoint x: 258, endPoint y: 323, distance: 26.3
click at [258, 323] on h6 "Reply-To" at bounding box center [247, 325] width 30 height 11
click at [261, 323] on div "Reply-To" at bounding box center [545, 328] width 627 height 16
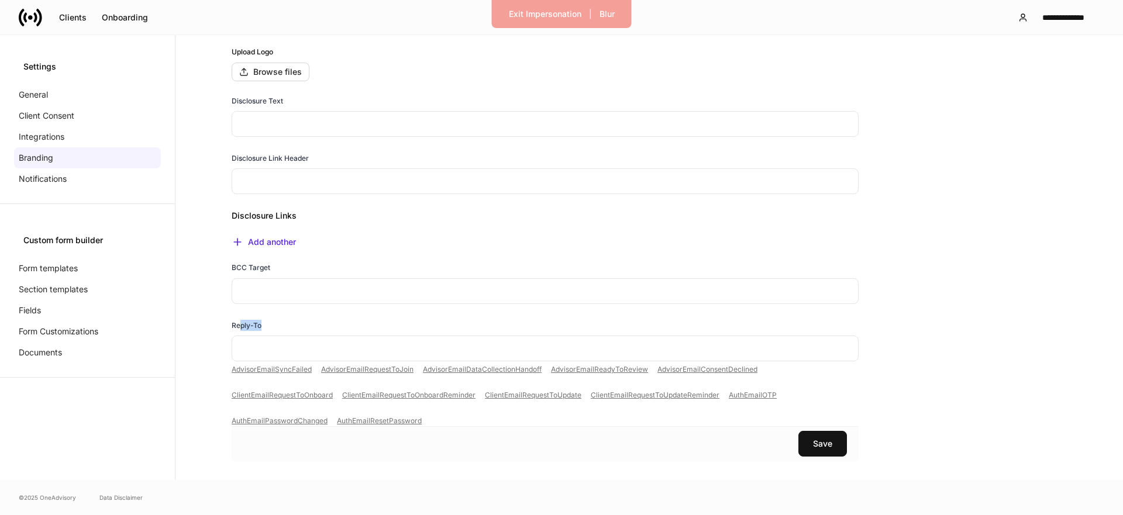
drag, startPoint x: 260, startPoint y: 325, endPoint x: 241, endPoint y: 325, distance: 18.7
click at [241, 325] on h6 "Reply-To" at bounding box center [247, 325] width 30 height 11
drag, startPoint x: 241, startPoint y: 325, endPoint x: 261, endPoint y: 347, distance: 29.8
click at [243, 326] on h6 "Reply-To" at bounding box center [247, 325] width 30 height 11
click at [262, 347] on input "text" at bounding box center [545, 349] width 627 height 26
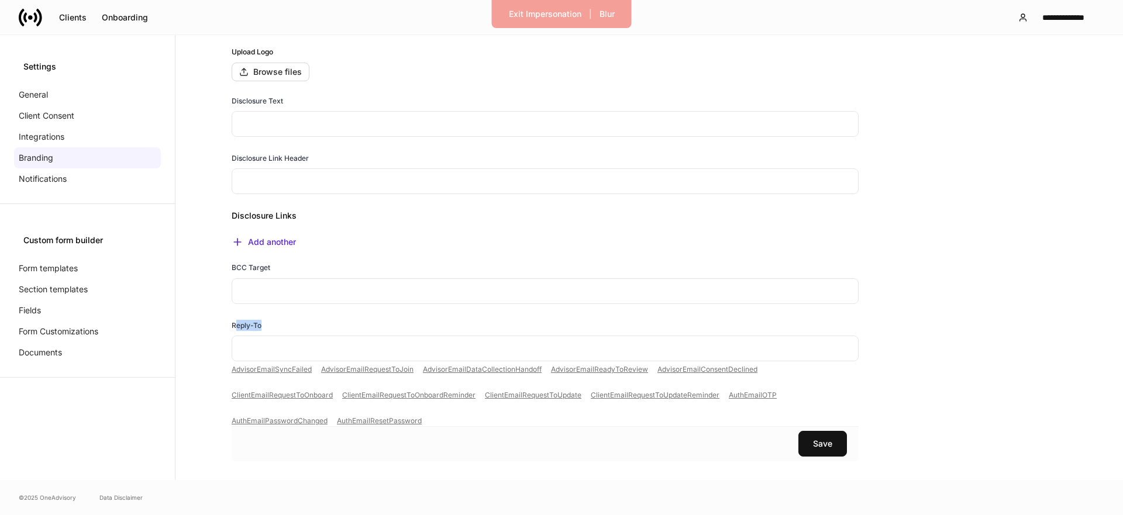
drag, startPoint x: 234, startPoint y: 324, endPoint x: 263, endPoint y: 322, distance: 28.7
click at [263, 322] on div "Reply-To" at bounding box center [545, 328] width 627 height 16
click at [297, 257] on div "BCC Target ​" at bounding box center [540, 276] width 636 height 57
click at [828, 437] on button "Save" at bounding box center [822, 444] width 49 height 26
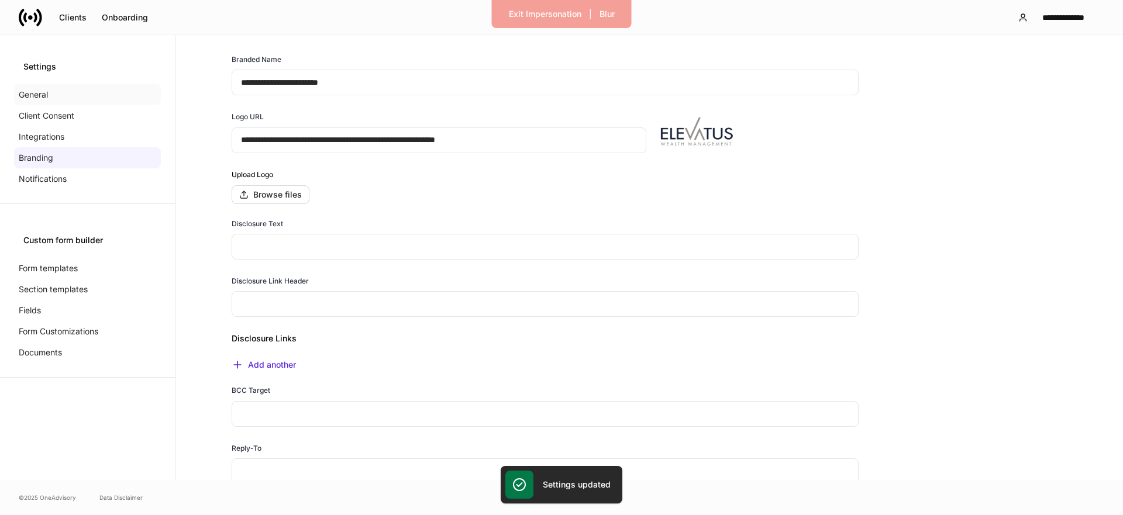
click at [94, 94] on div "General" at bounding box center [87, 94] width 147 height 21
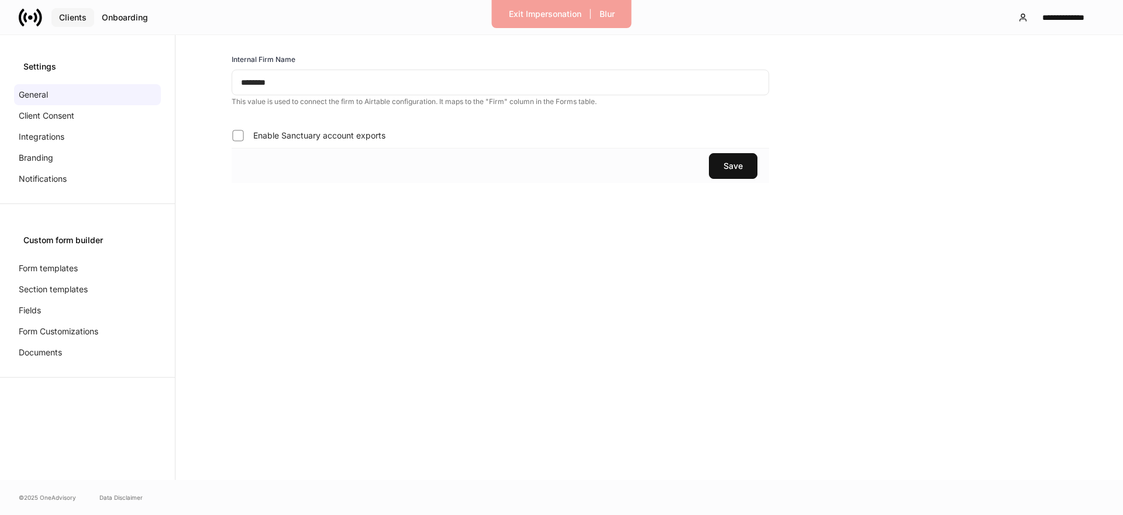
click at [63, 18] on div "Clients" at bounding box center [72, 17] width 27 height 8
